Goal: Entertainment & Leisure: Browse casually

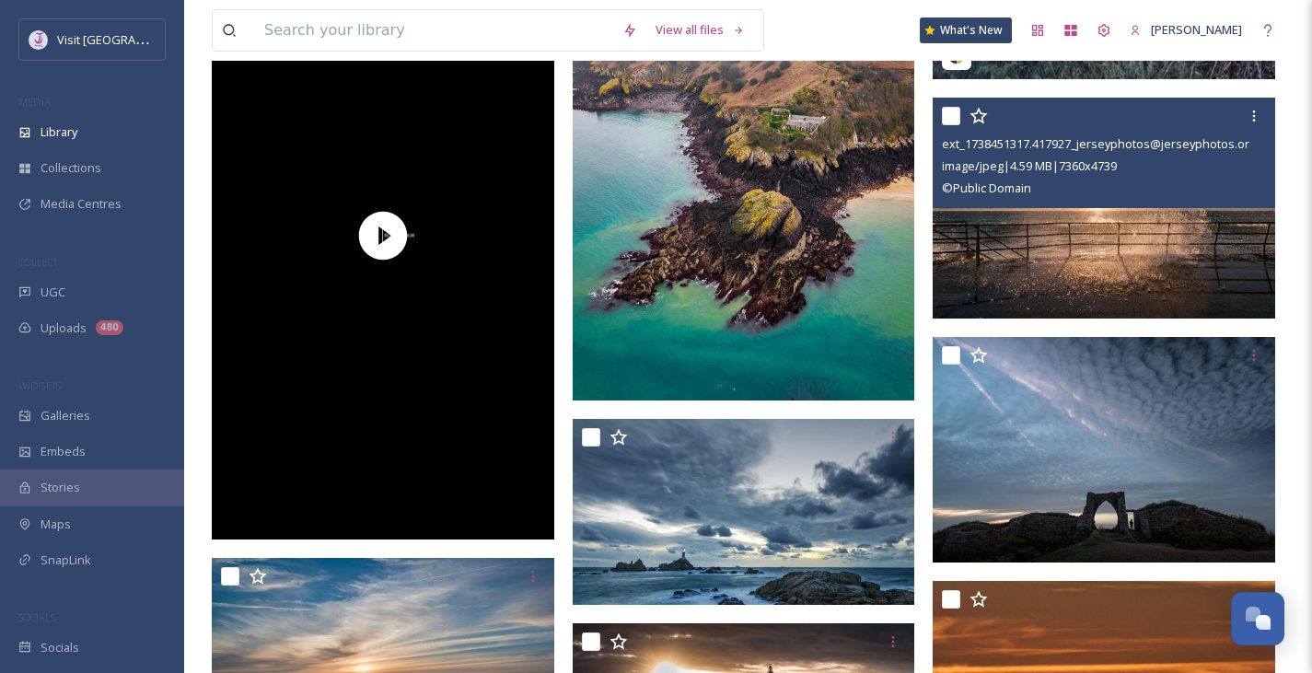
scroll to position [3940, 0]
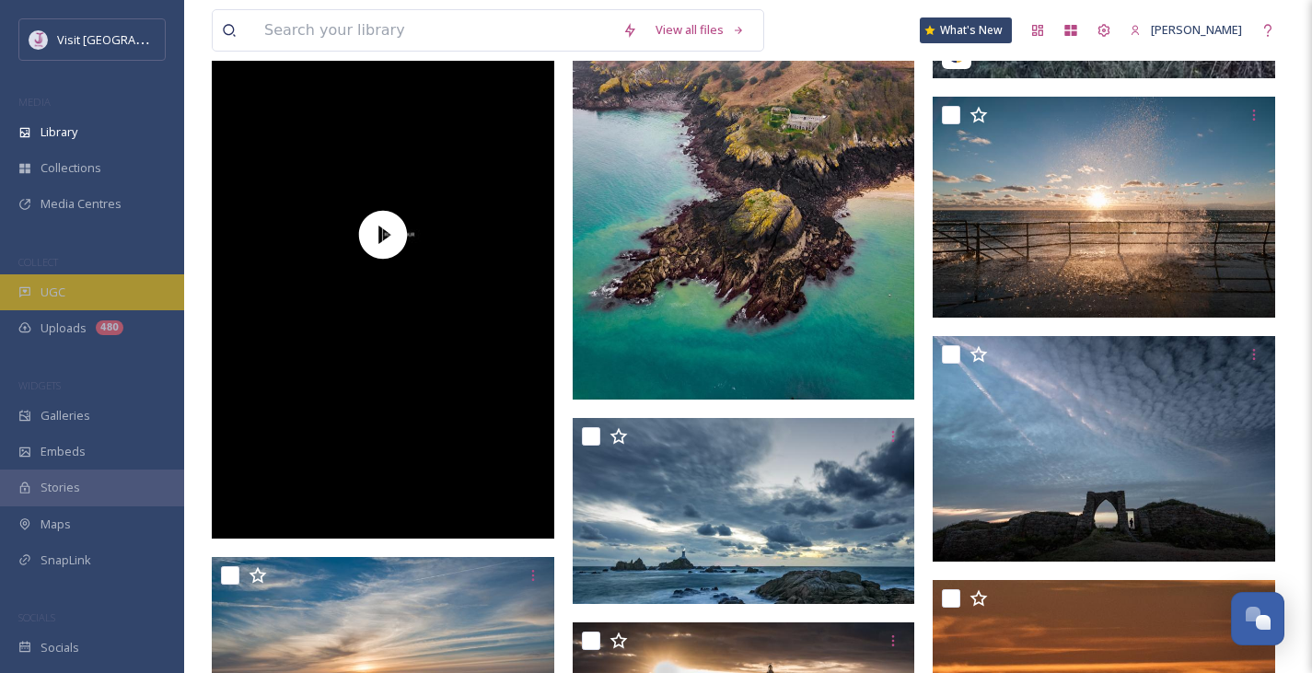
click at [94, 281] on div "UGC" at bounding box center [92, 292] width 184 height 36
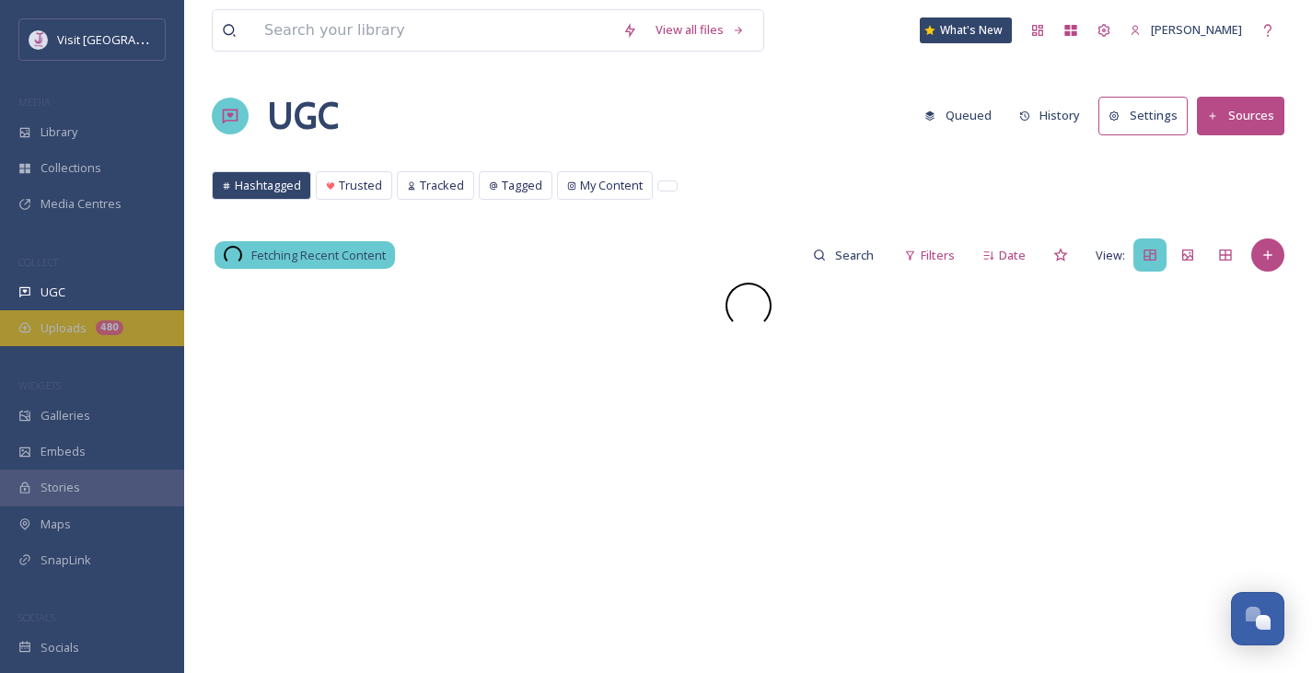
click at [69, 323] on span "Uploads" at bounding box center [64, 327] width 46 height 17
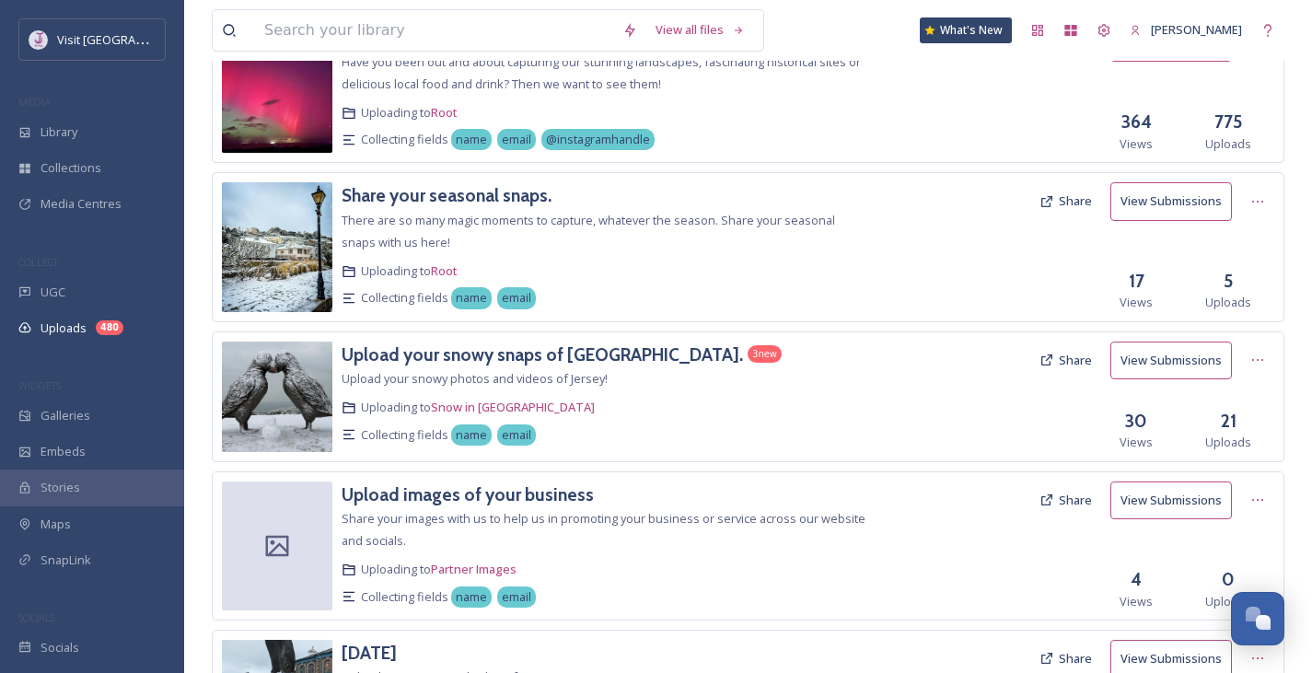
scroll to position [408, 0]
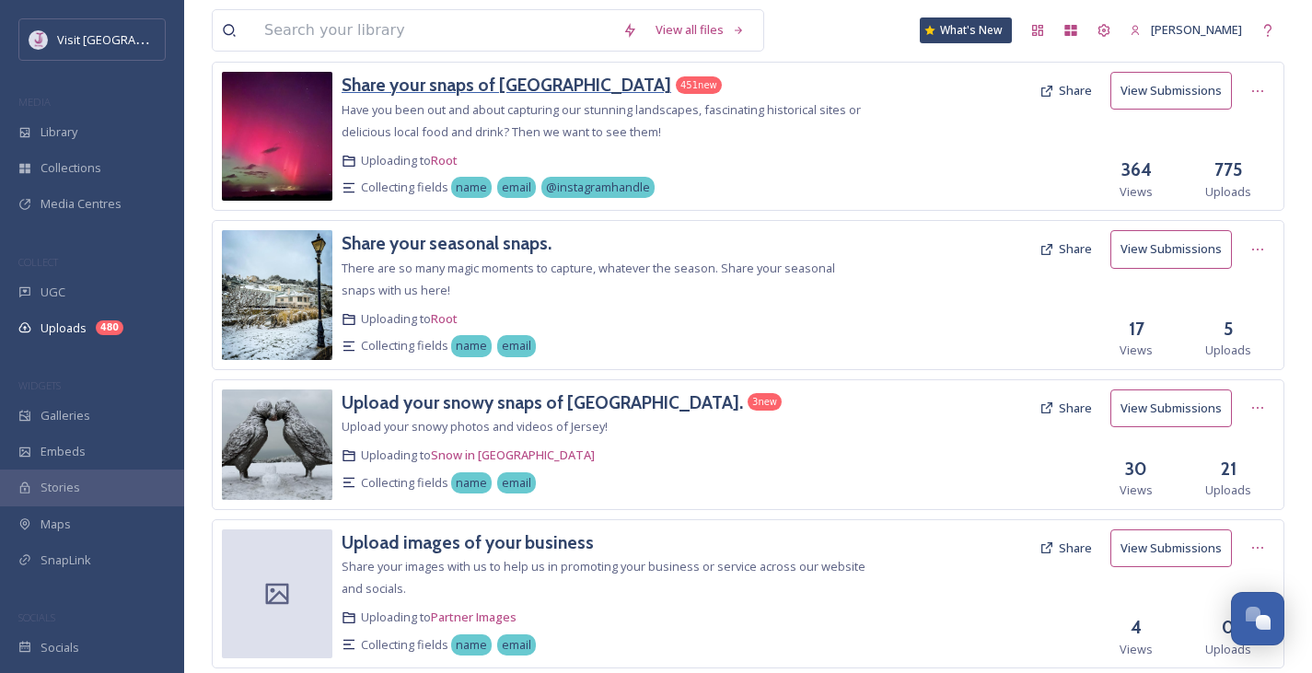
click at [451, 92] on h3 "Share your snaps of [GEOGRAPHIC_DATA]" at bounding box center [507, 85] width 330 height 22
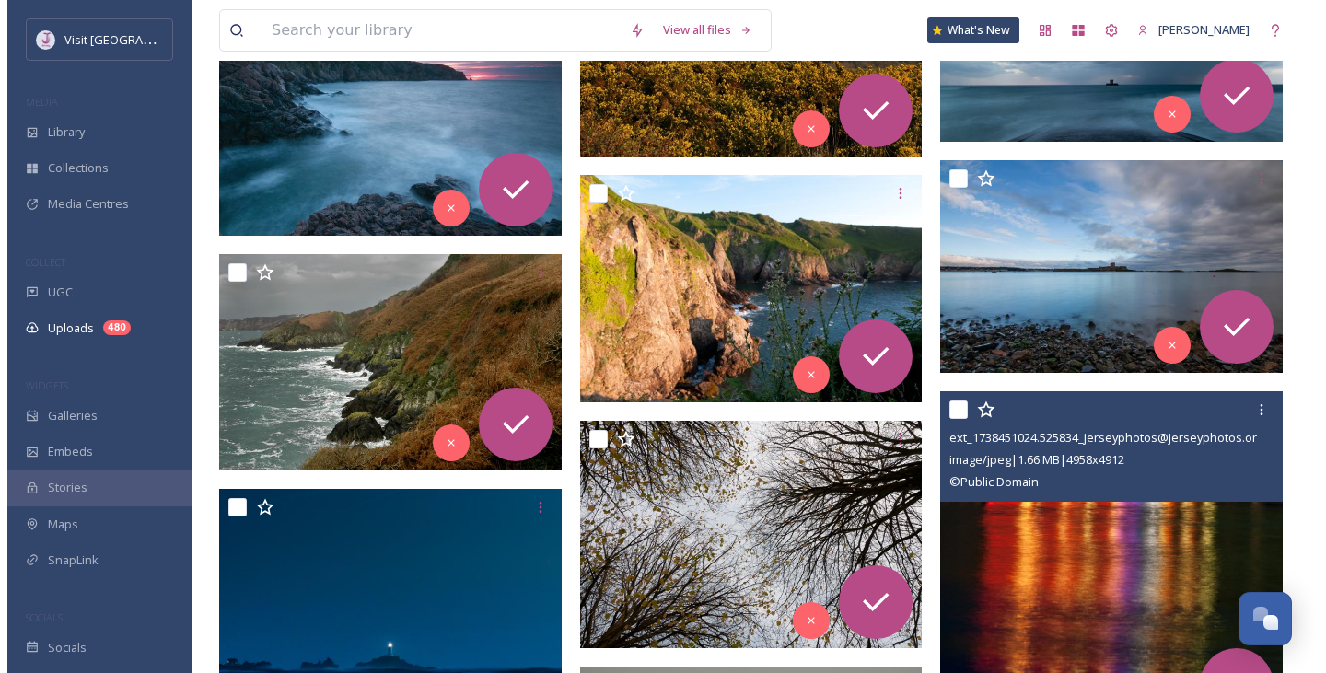
scroll to position [15026, 0]
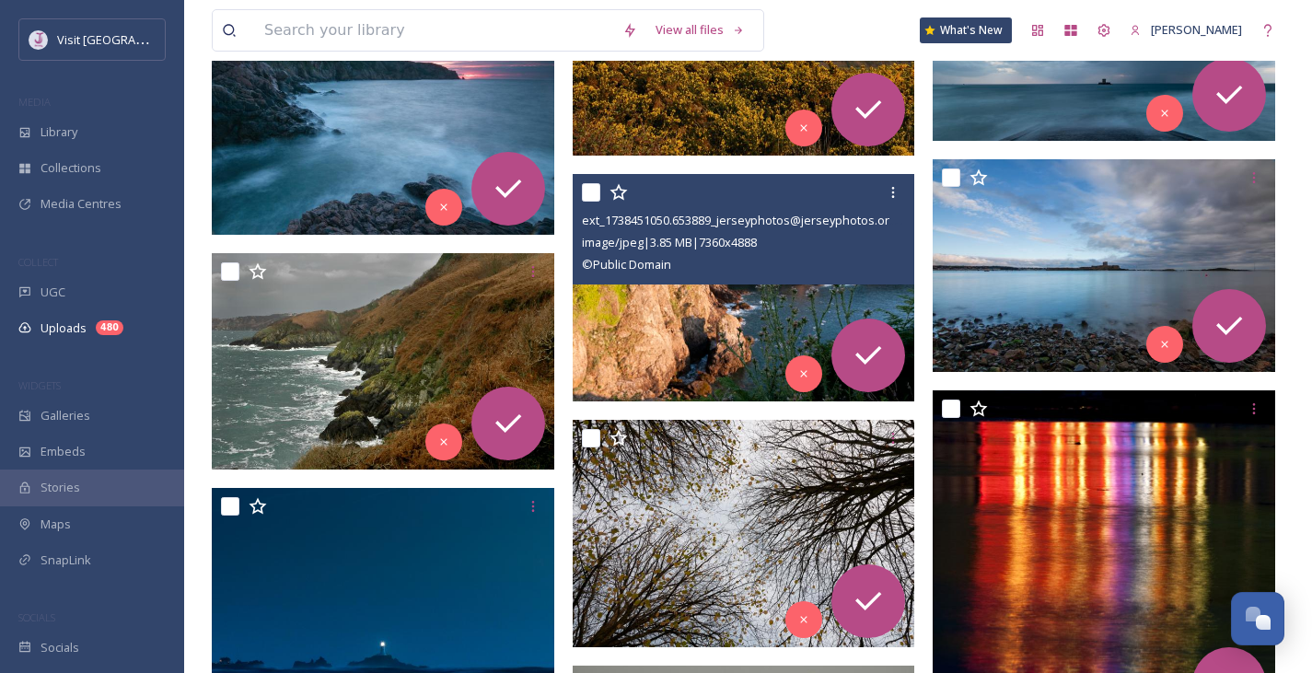
click at [757, 250] on span "image/jpeg | 3.85 MB | 7360 x 4888" at bounding box center [669, 242] width 175 height 17
click at [728, 306] on img at bounding box center [744, 287] width 342 height 227
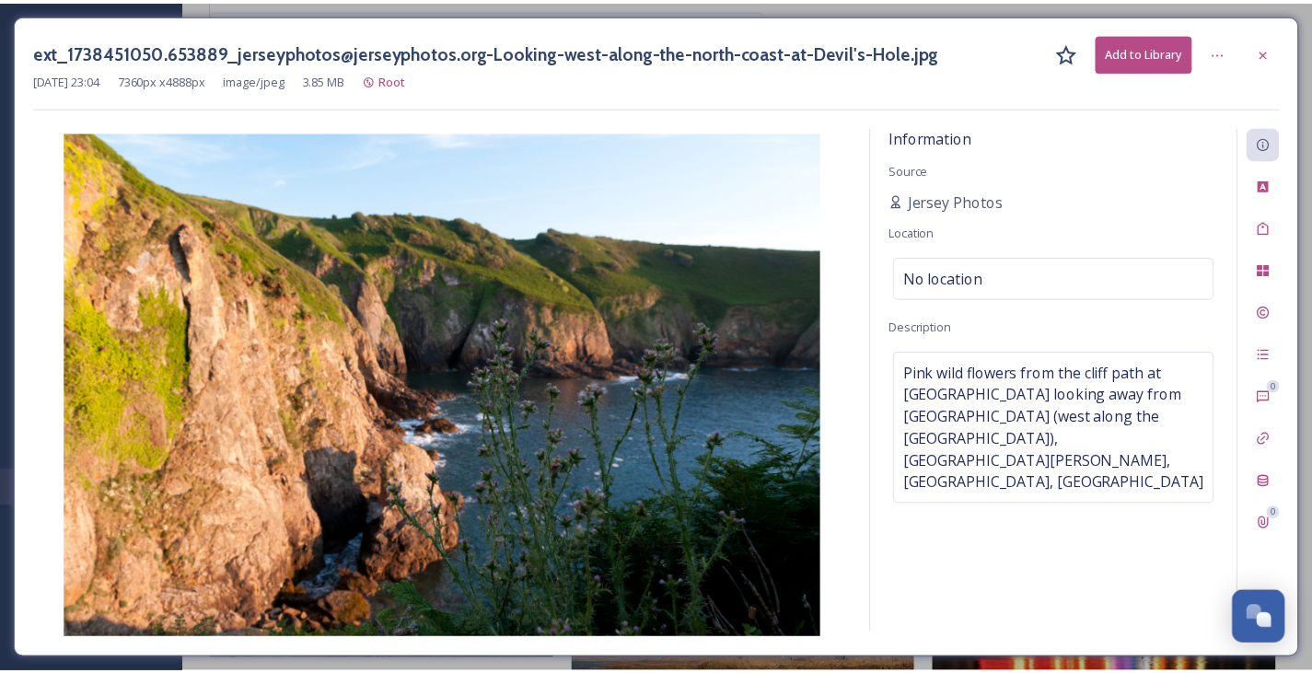
scroll to position [15211, 0]
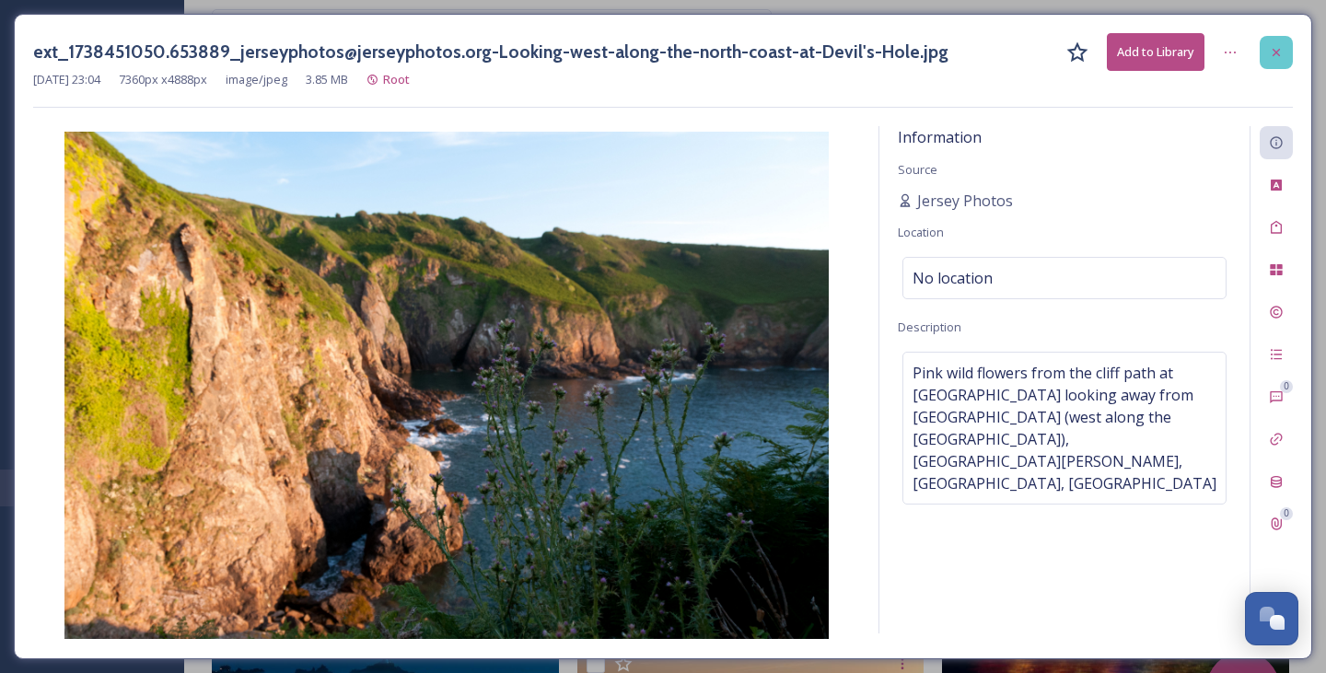
click at [1263, 52] on div at bounding box center [1275, 52] width 33 height 33
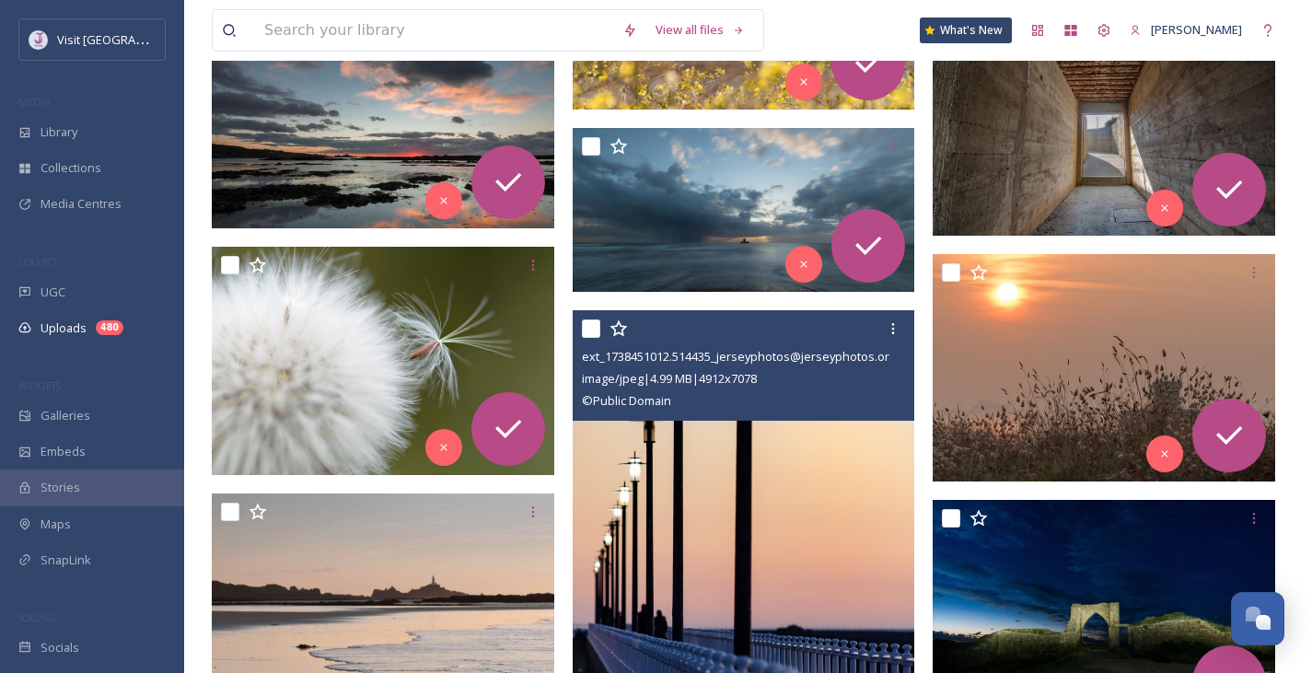
scroll to position [17261, 0]
